Goal: Contribute content: Add original content to the website for others to see

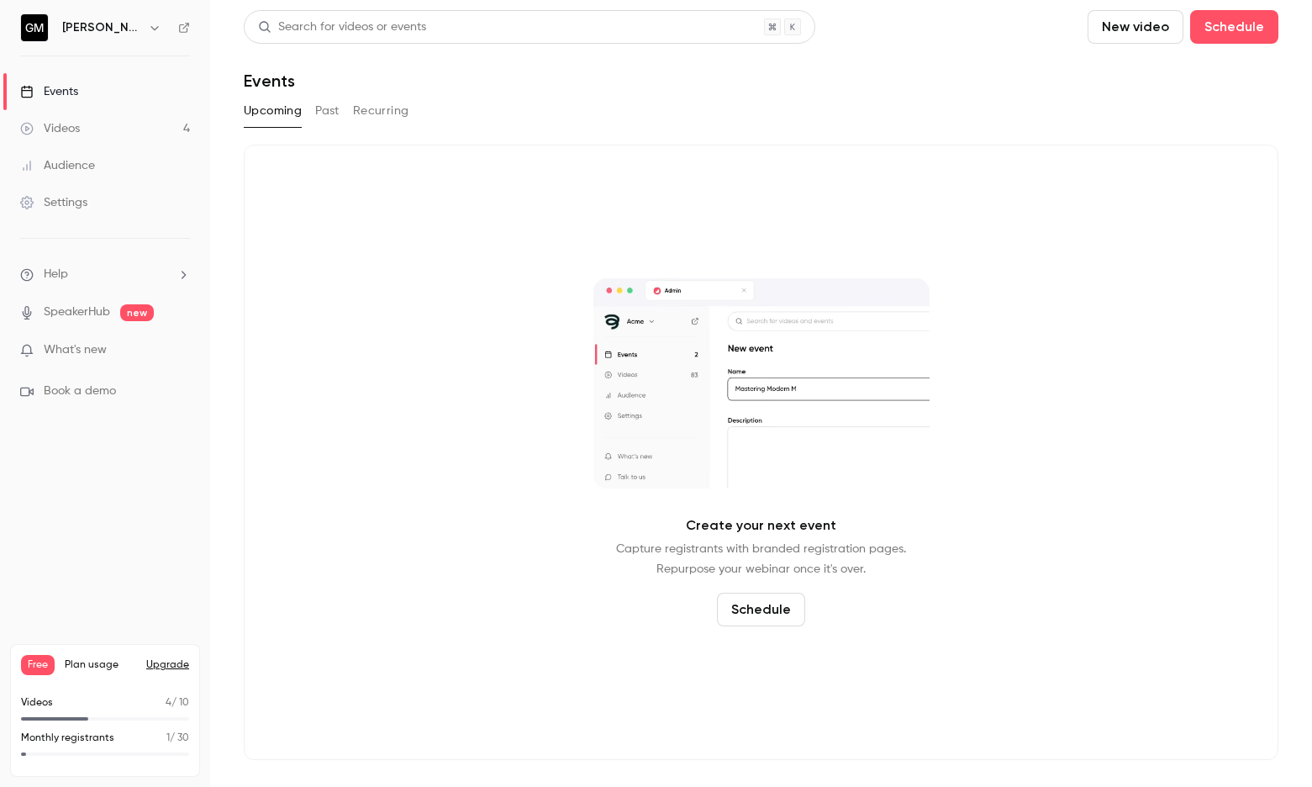
click at [1088, 26] on button "New video" at bounding box center [1136, 27] width 96 height 34
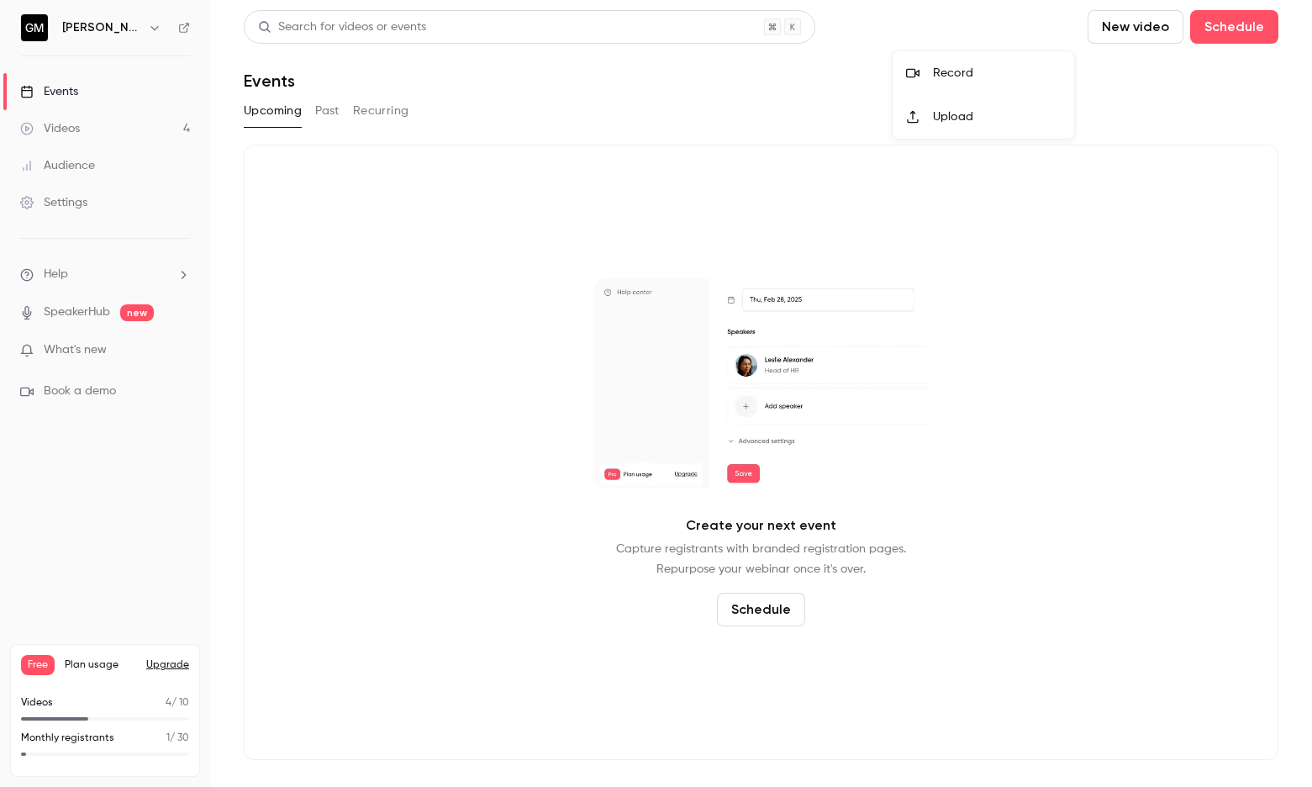
click at [945, 66] on div "Record" at bounding box center [997, 73] width 128 height 17
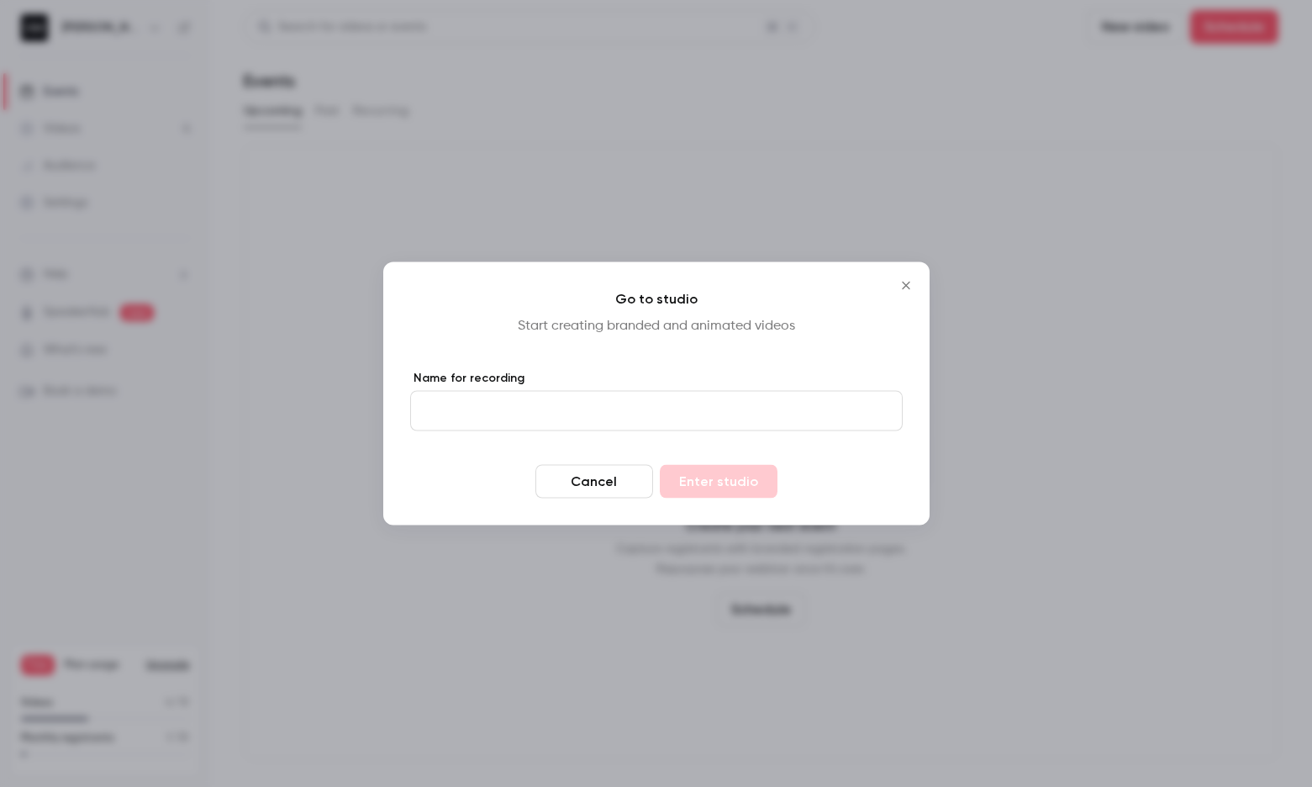
click at [674, 422] on input "Name for recording" at bounding box center [656, 411] width 493 height 40
type input "**********"
click at [718, 481] on button "Enter studio" at bounding box center [719, 482] width 118 height 34
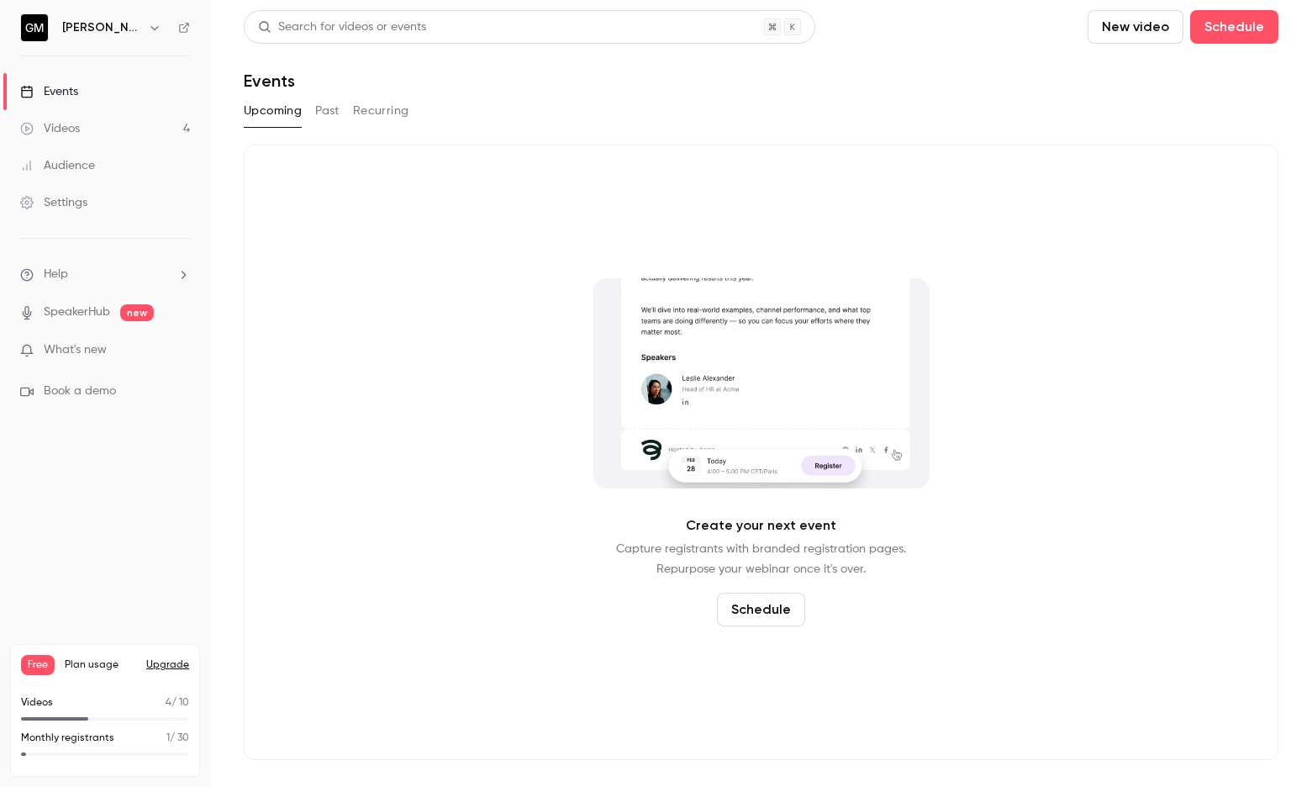
click at [143, 131] on link "Videos 4" at bounding box center [105, 128] width 210 height 37
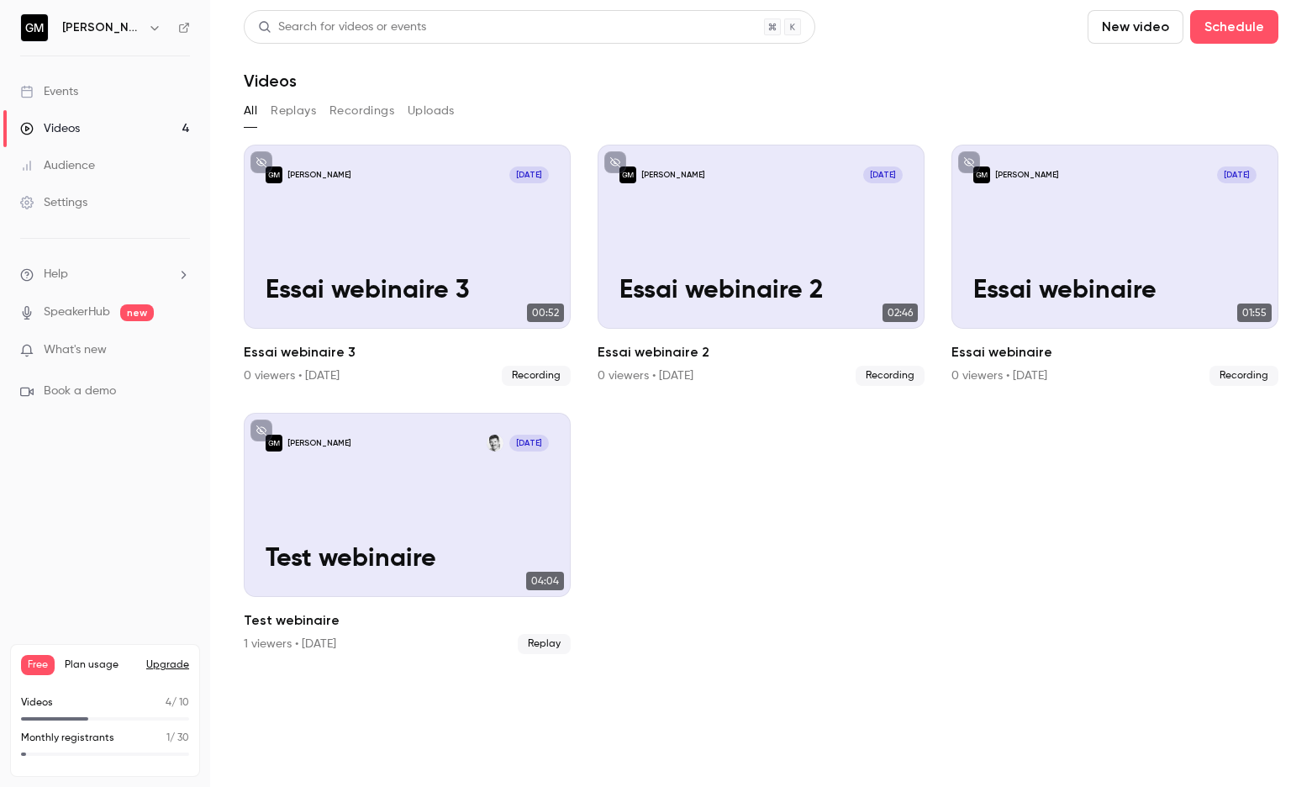
click at [127, 78] on link "Events" at bounding box center [105, 91] width 210 height 37
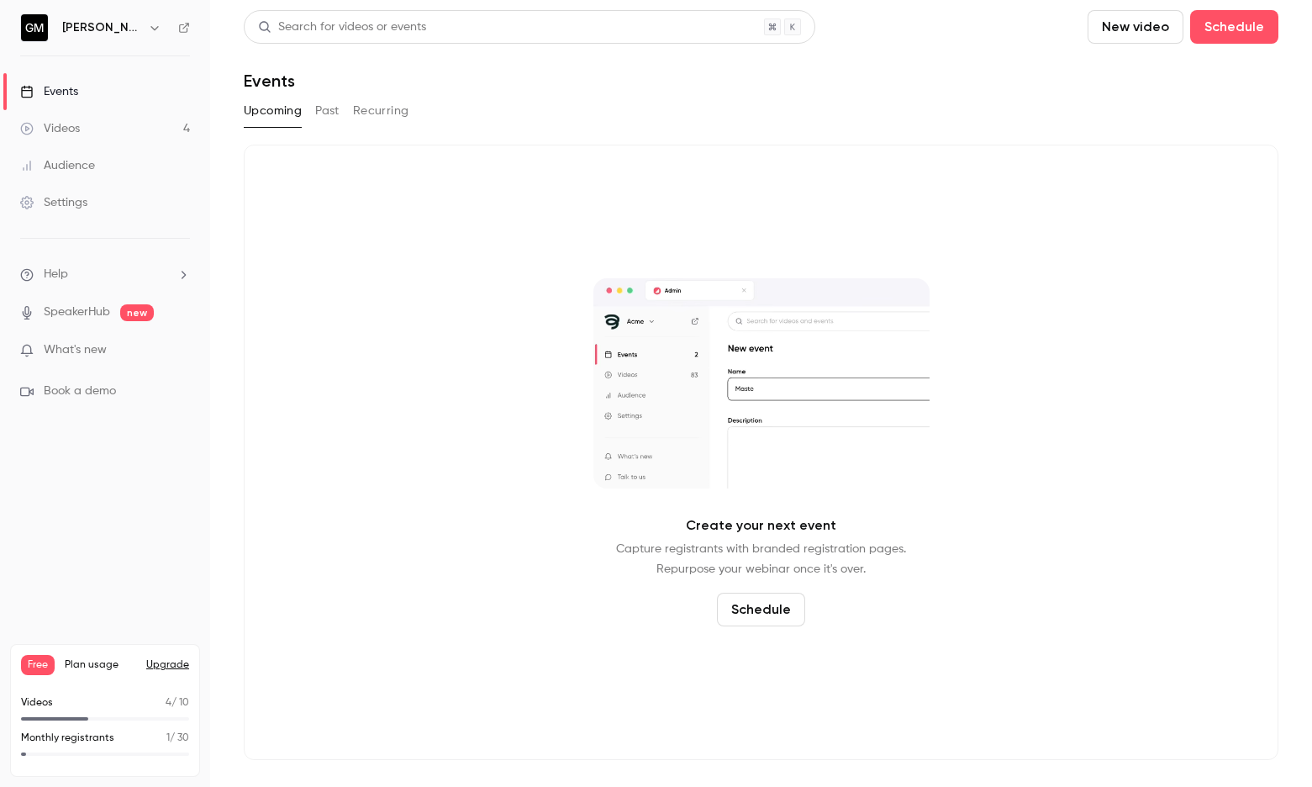
click at [121, 135] on link "Videos 4" at bounding box center [105, 128] width 210 height 37
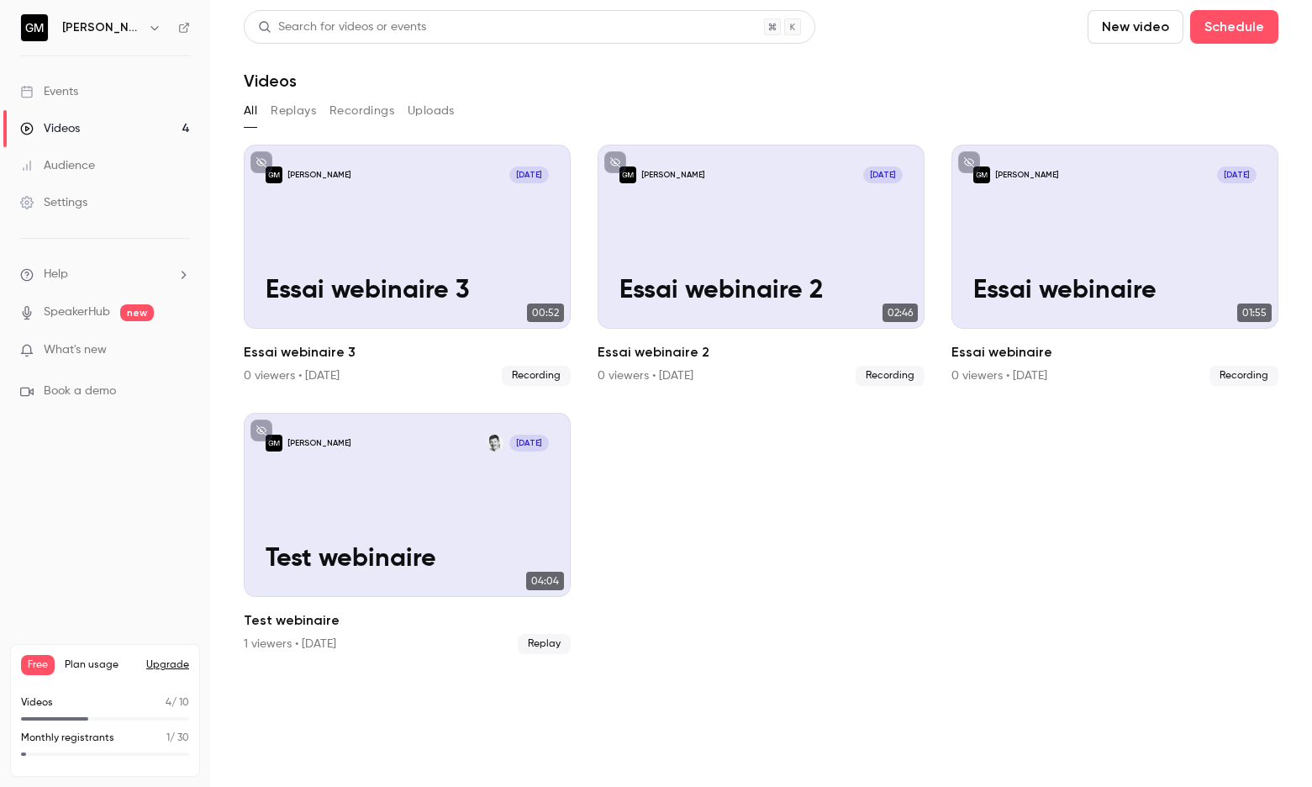
click at [1088, 29] on button "New video" at bounding box center [1136, 27] width 96 height 34
click at [932, 76] on div at bounding box center [919, 72] width 27 height 13
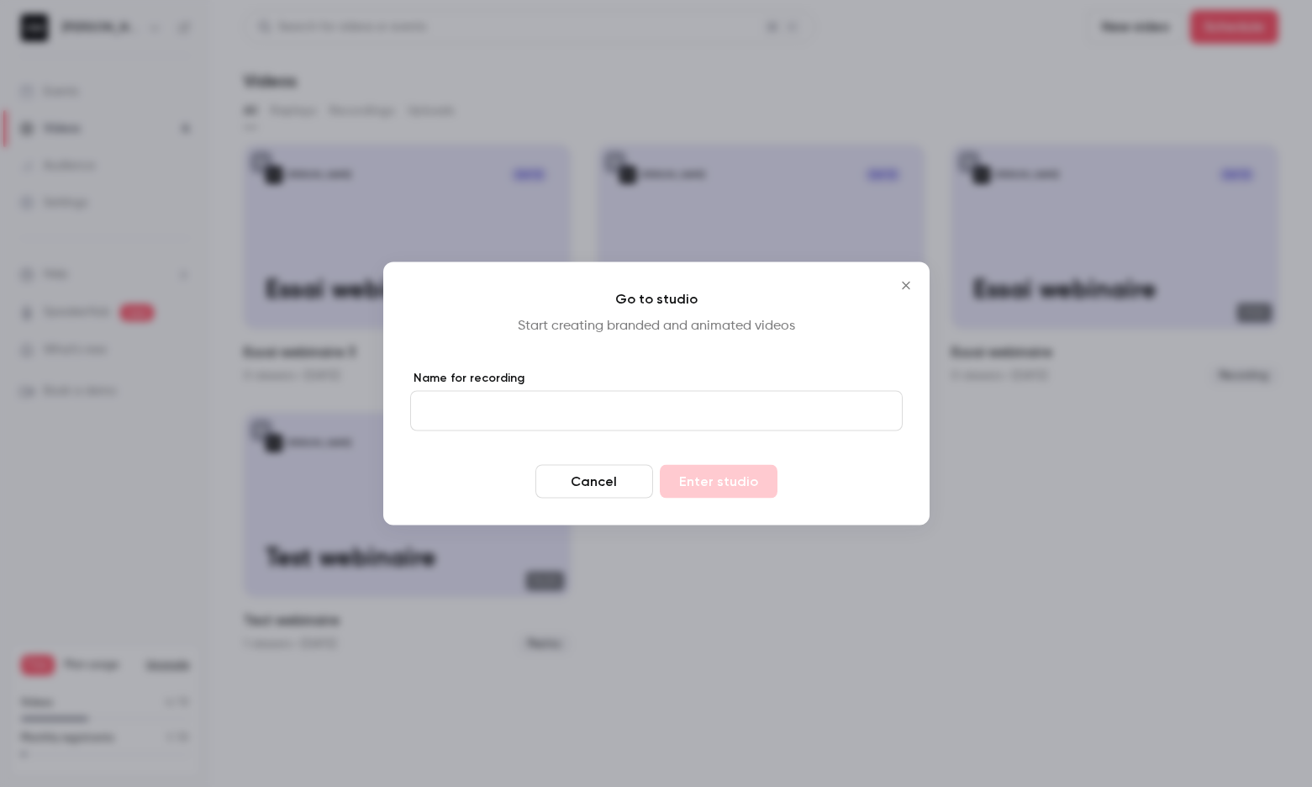
click at [721, 419] on input "Name for recording" at bounding box center [656, 411] width 493 height 40
type input "**********"
drag, startPoint x: 721, startPoint y: 419, endPoint x: 731, endPoint y: 497, distance: 79.0
click at [731, 497] on button "Enter studio" at bounding box center [719, 482] width 118 height 34
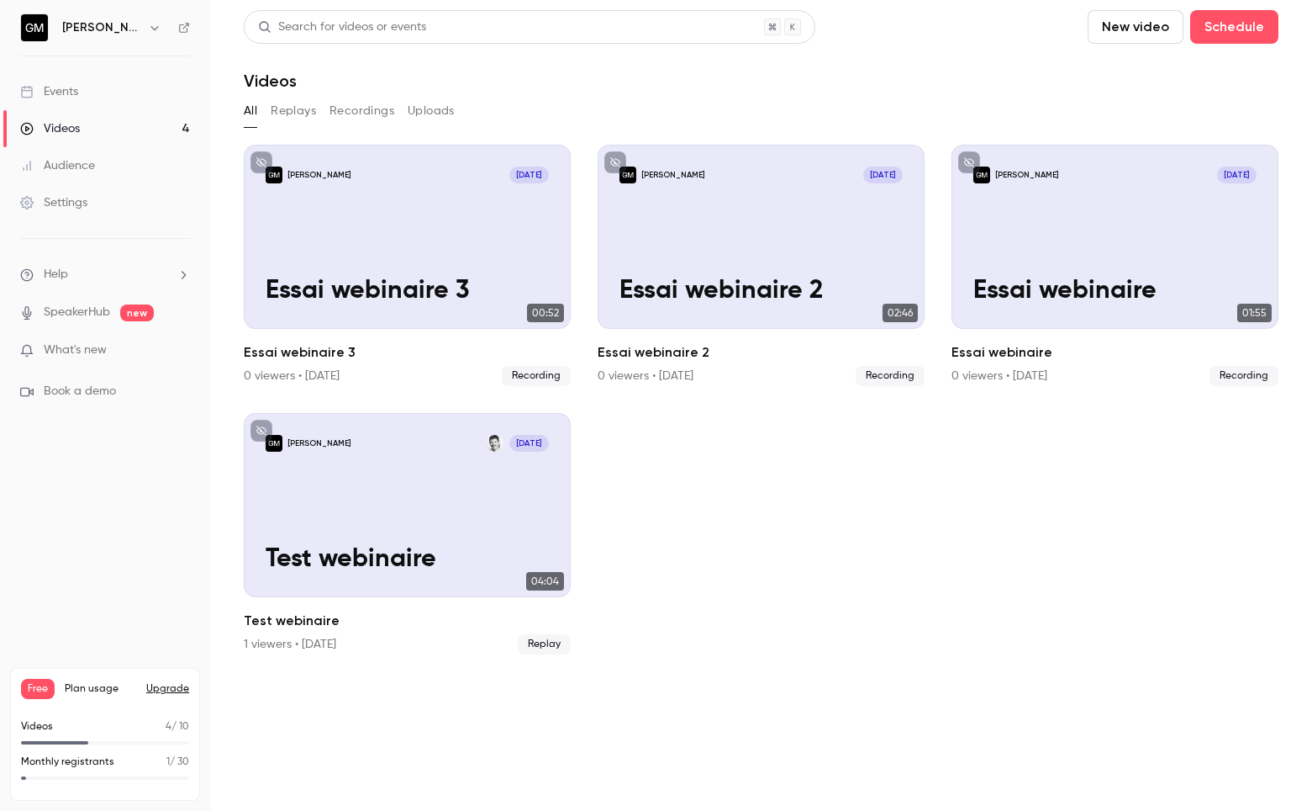
click at [293, 122] on button "Replays" at bounding box center [293, 111] width 45 height 27
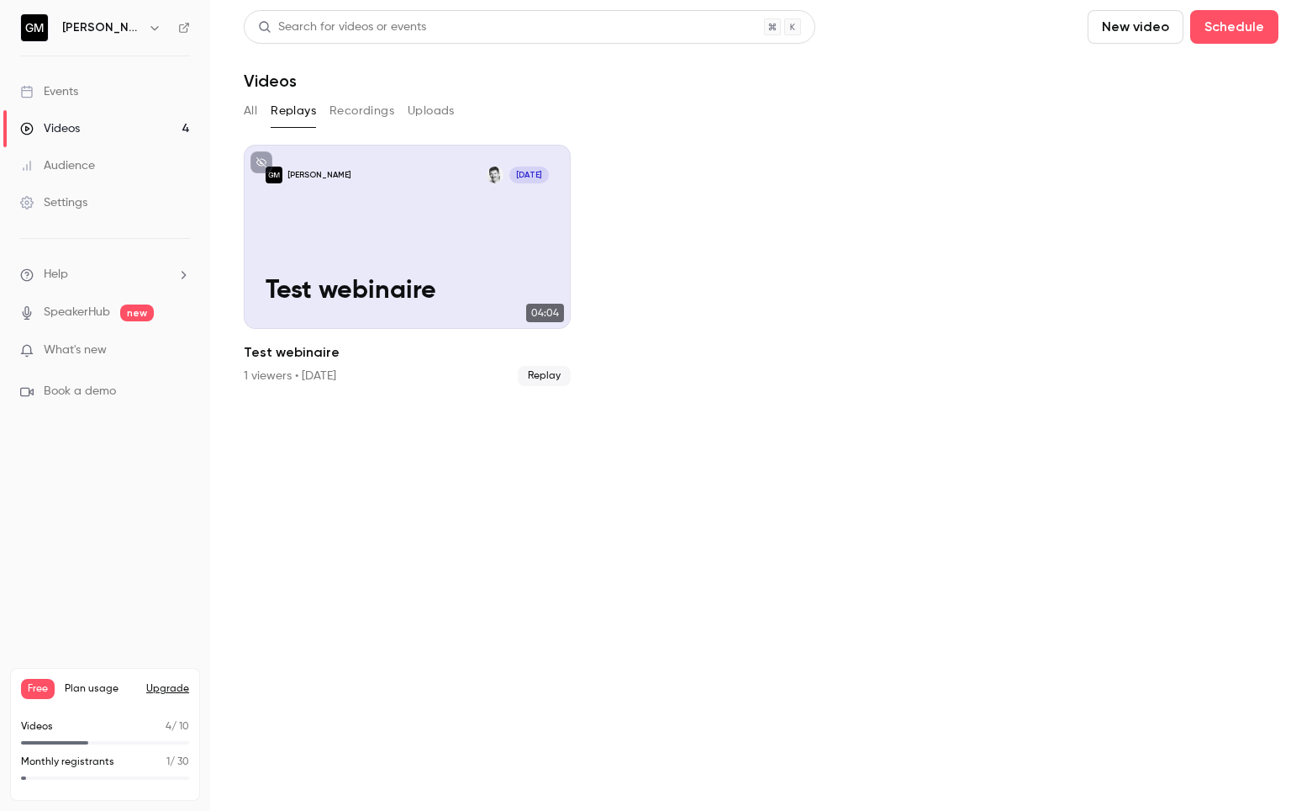
click at [369, 120] on button "Recordings" at bounding box center [362, 111] width 65 height 27
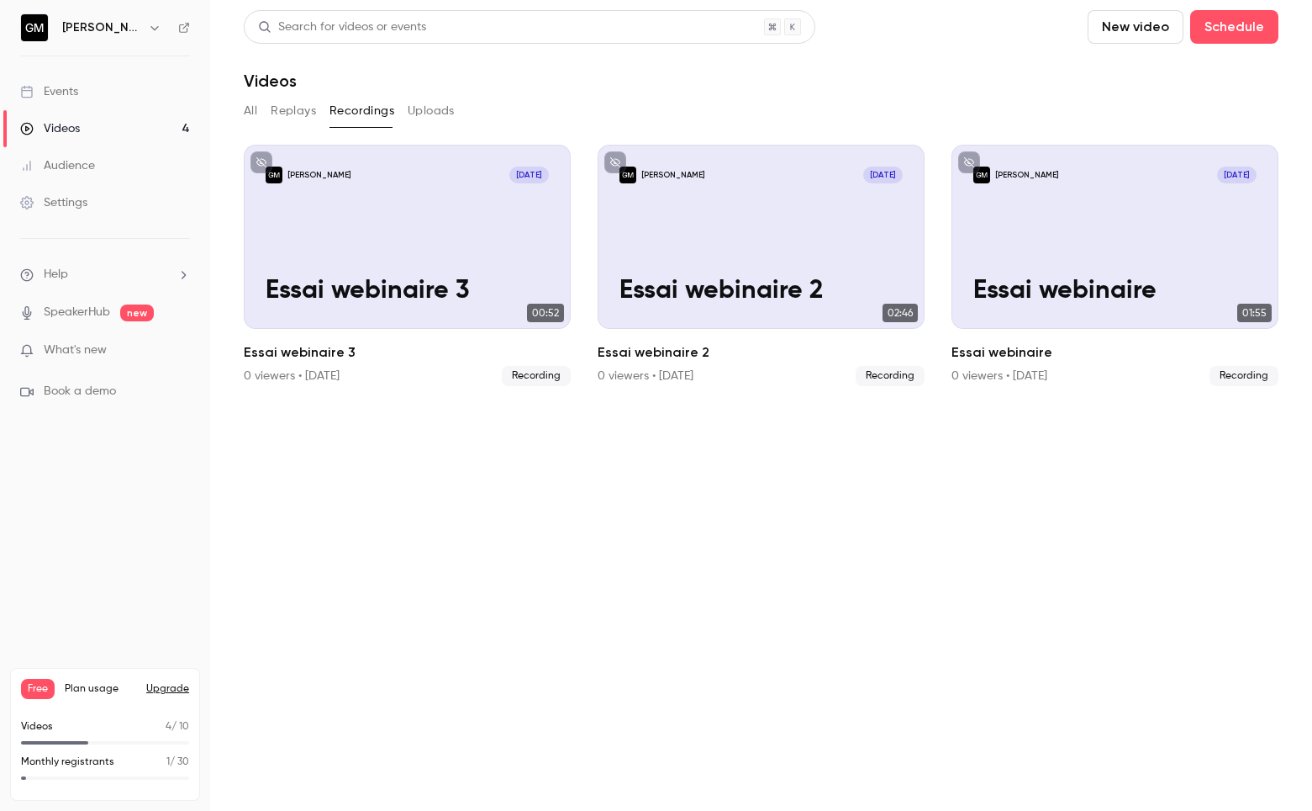
click at [255, 109] on button "All" at bounding box center [250, 111] width 13 height 27
